Goal: Navigation & Orientation: Find specific page/section

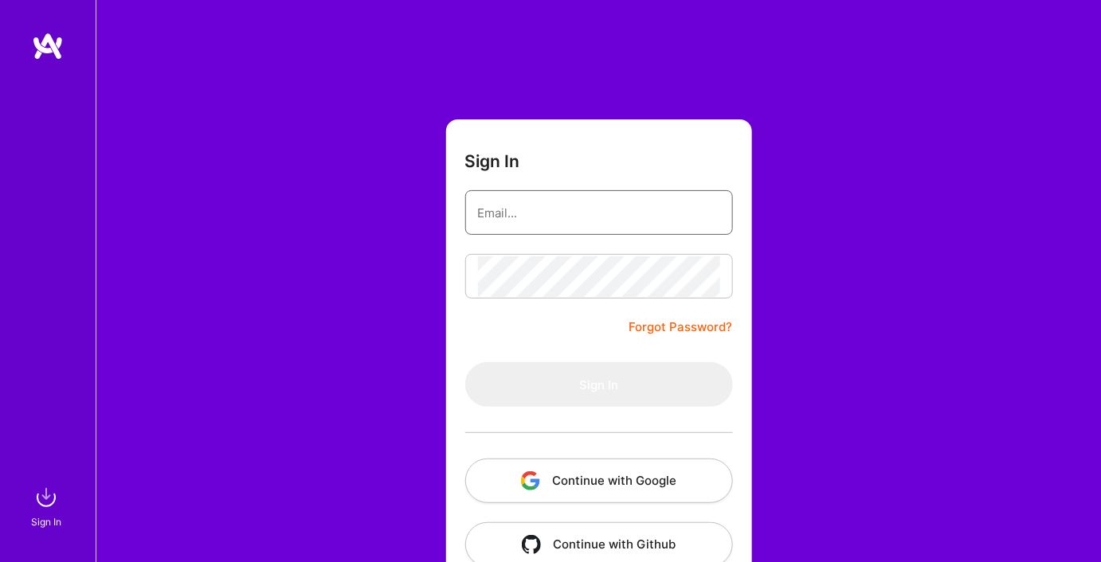
click at [550, 205] on input "email" at bounding box center [599, 213] width 242 height 41
click at [601, 228] on input "email" at bounding box center [599, 213] width 242 height 41
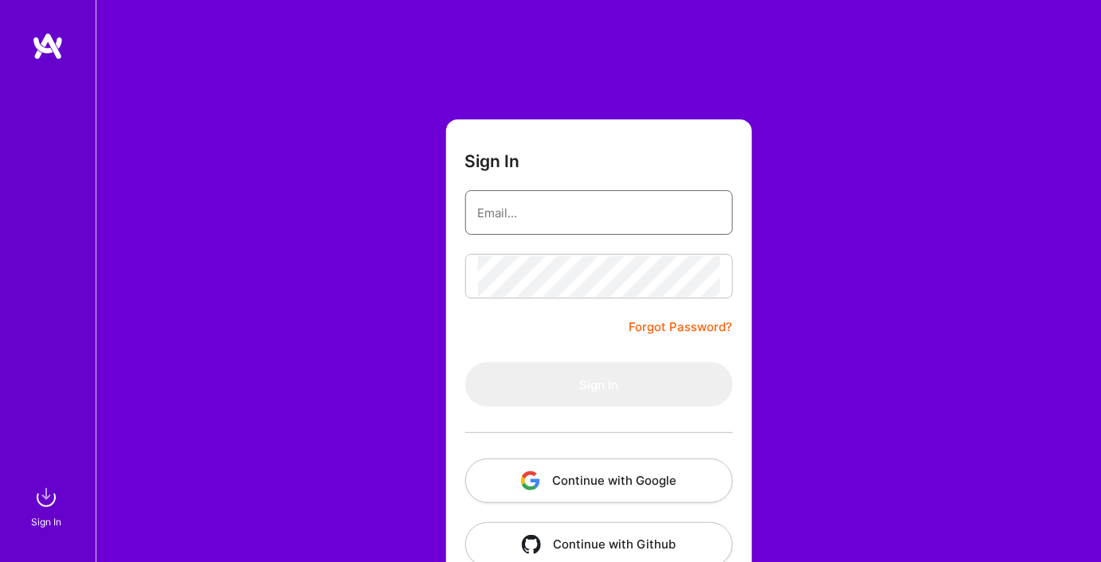
type input "[EMAIL_ADDRESS][DOMAIN_NAME]"
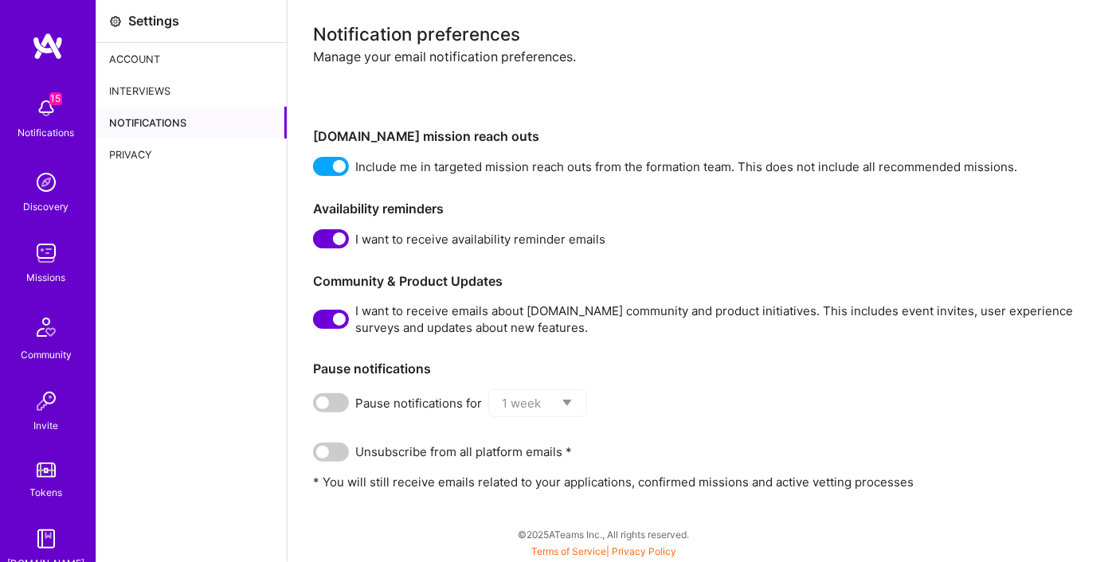
click at [39, 46] on img at bounding box center [48, 46] width 32 height 29
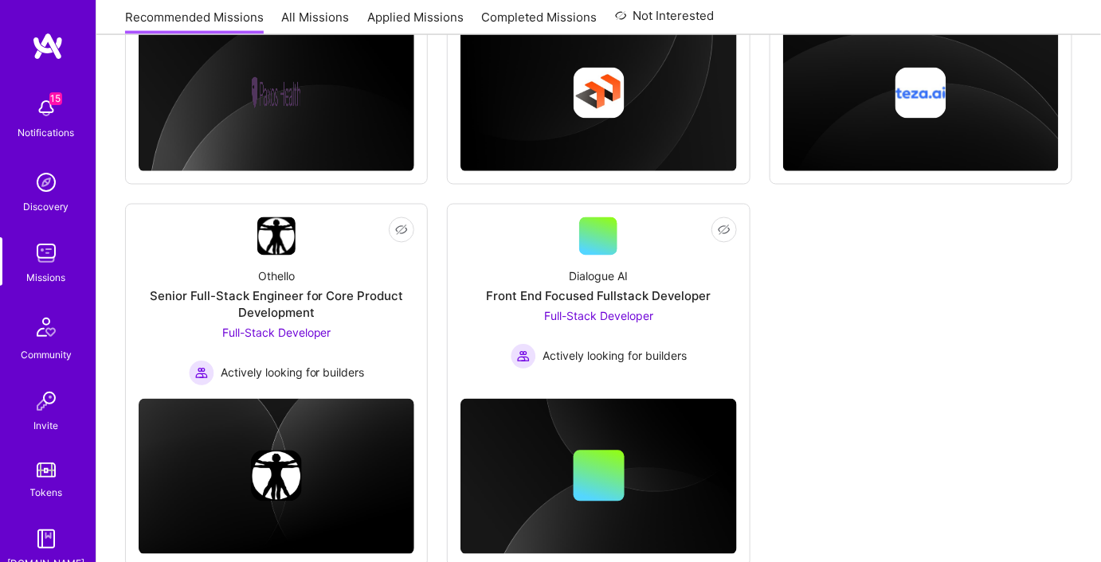
scroll to position [898, 0]
